Goal: Book appointment/travel/reservation

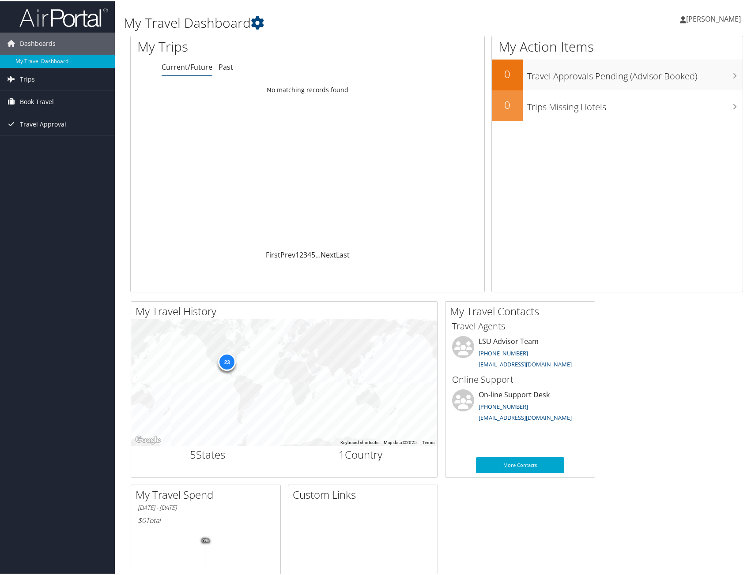
click at [45, 104] on span "Book Travel" at bounding box center [37, 101] width 34 height 22
click at [55, 128] on link "Book/Manage Online Trips" at bounding box center [57, 131] width 115 height 13
